Goal: Task Accomplishment & Management: Manage account settings

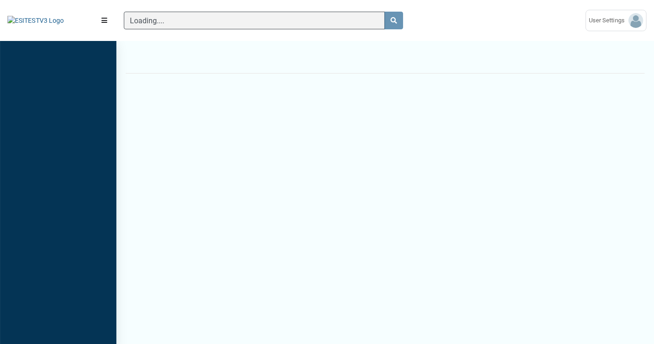
scroll to position [310, 116]
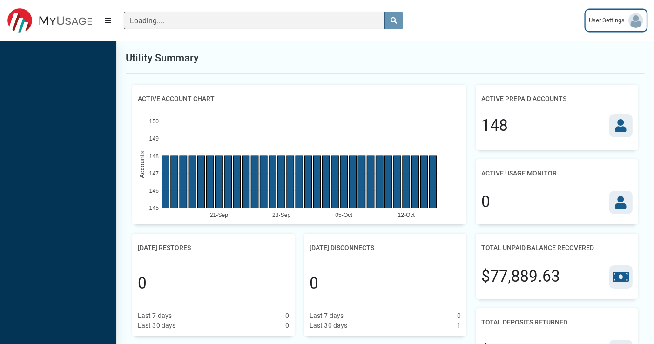
click at [630, 21] on img at bounding box center [635, 20] width 15 height 15
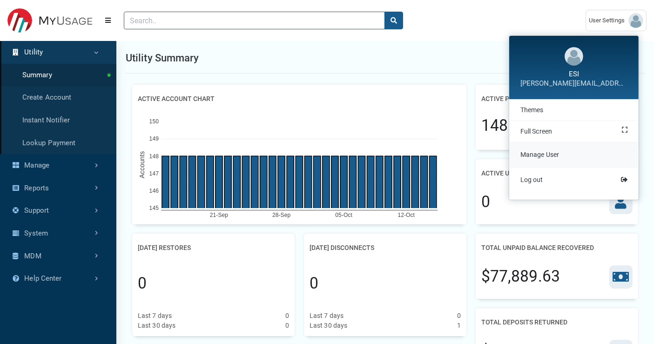
click at [541, 154] on span "Manage User" at bounding box center [539, 154] width 39 height 7
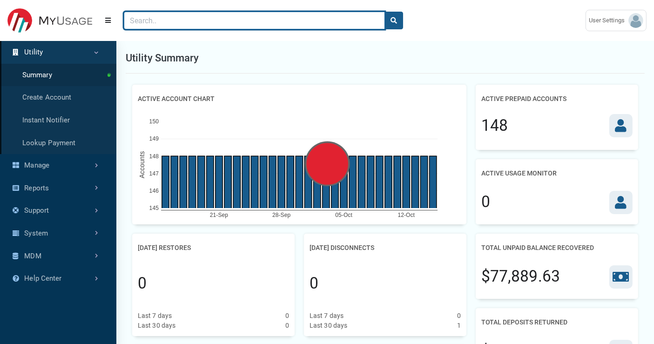
click at [169, 24] on input "Search" at bounding box center [254, 21] width 261 height 18
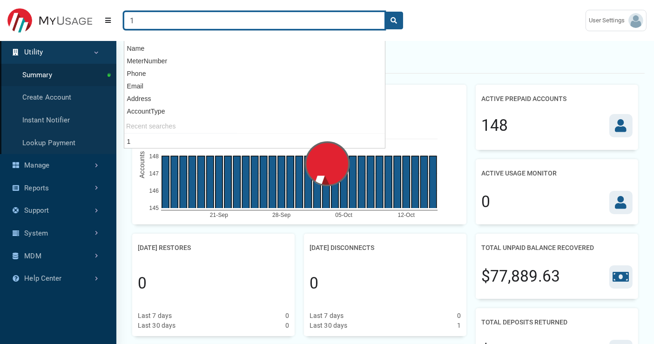
type input "1"
click at [384, 12] on button "search" at bounding box center [393, 21] width 19 height 18
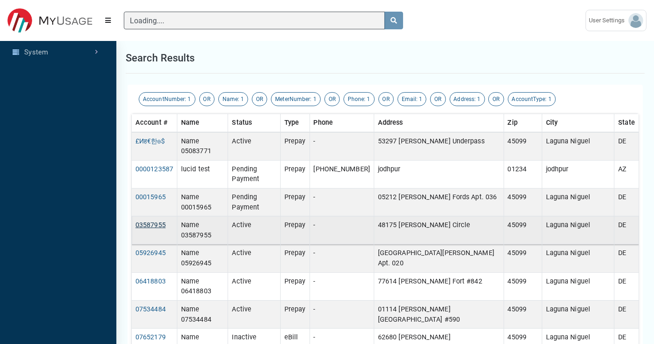
click at [155, 221] on link "03587955" at bounding box center [150, 225] width 30 height 8
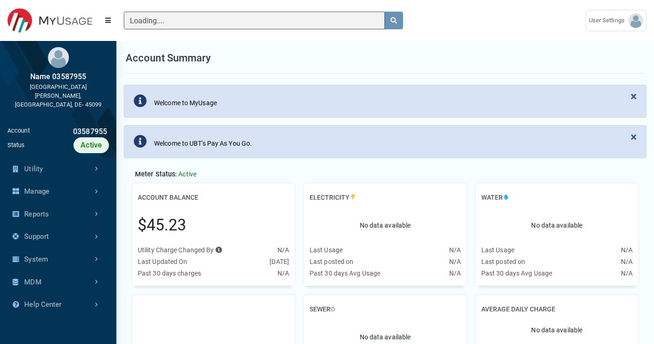
scroll to position [70, 151]
click at [633, 25] on img at bounding box center [635, 20] width 15 height 15
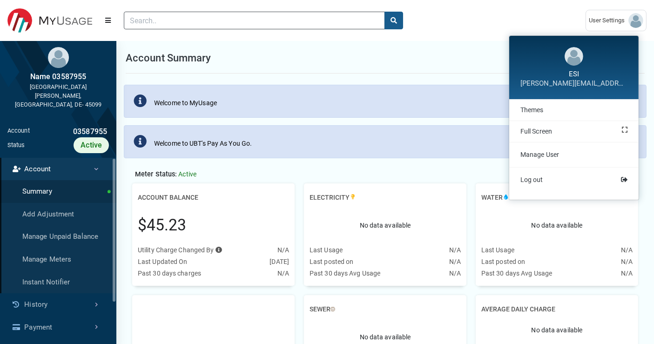
click at [402, 63] on div "Account Summary" at bounding box center [385, 58] width 519 height 31
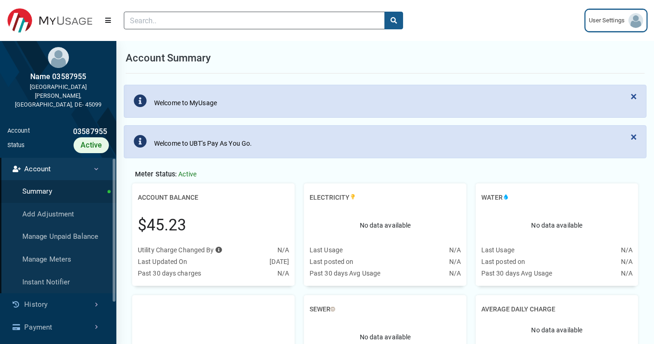
click at [635, 23] on img at bounding box center [635, 20] width 15 height 15
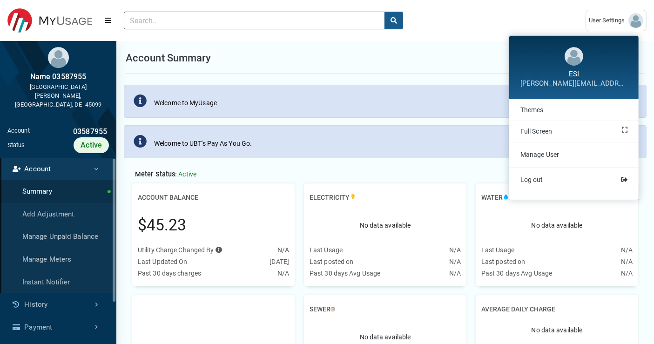
click at [408, 46] on div "Account Summary" at bounding box center [385, 58] width 519 height 31
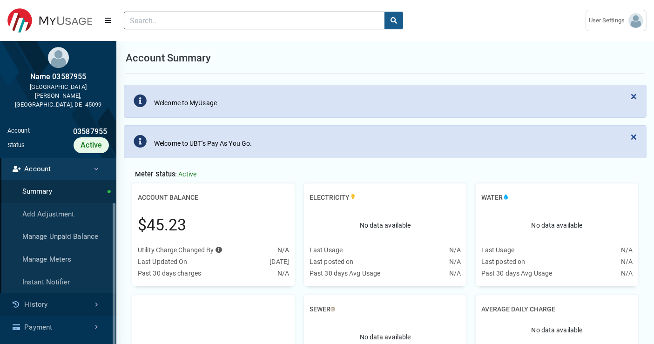
scroll to position [68, 0]
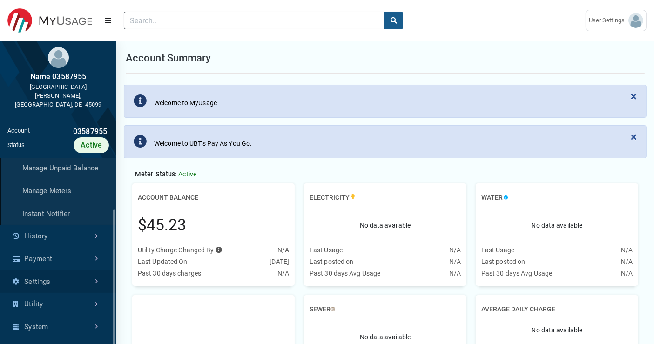
click at [82, 270] on link "Settings" at bounding box center [58, 281] width 116 height 23
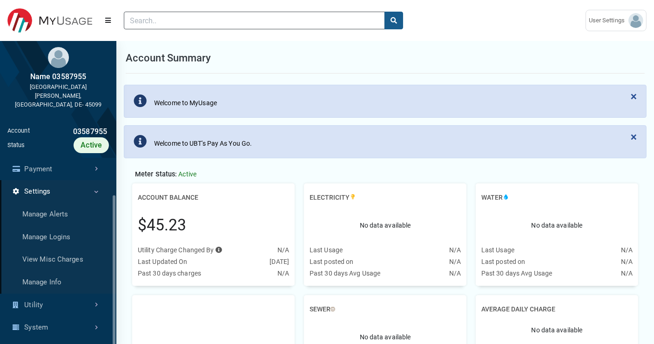
scroll to position [46, 0]
click at [609, 27] on link "User Settings" at bounding box center [615, 20] width 61 height 21
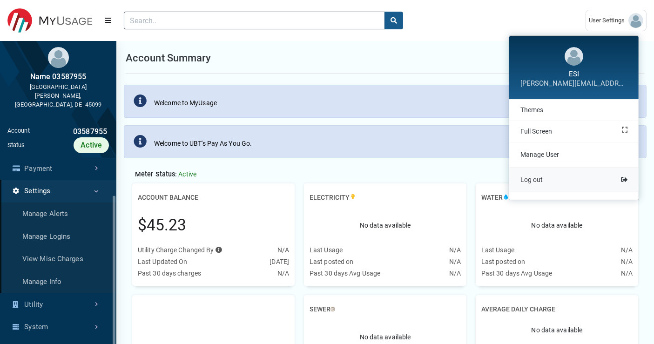
click at [542, 178] on span "Log out" at bounding box center [531, 179] width 23 height 7
